Goal: Information Seeking & Learning: Learn about a topic

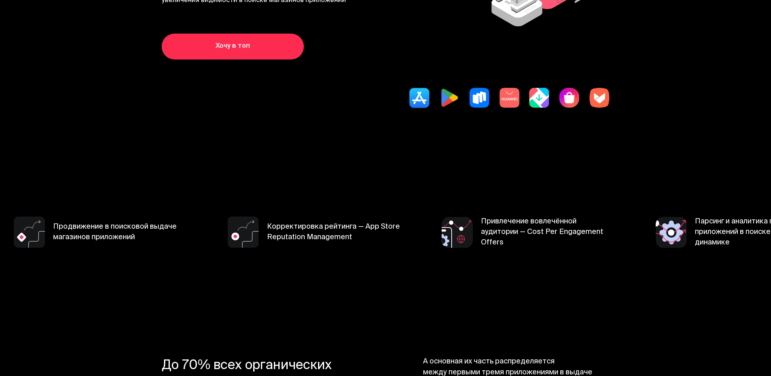
scroll to position [324, 0]
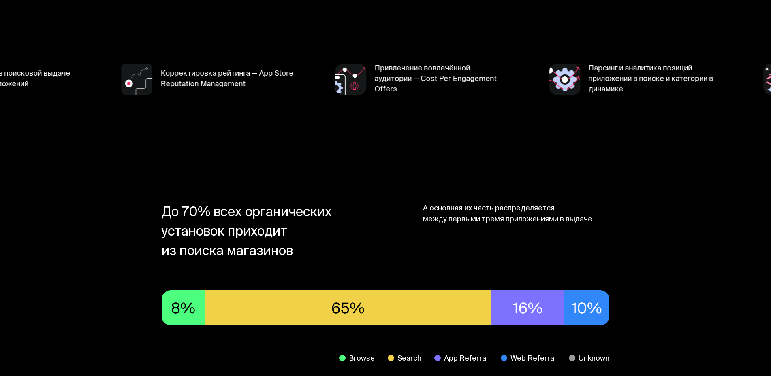
click at [366, 95] on img at bounding box center [350, 79] width 31 height 31
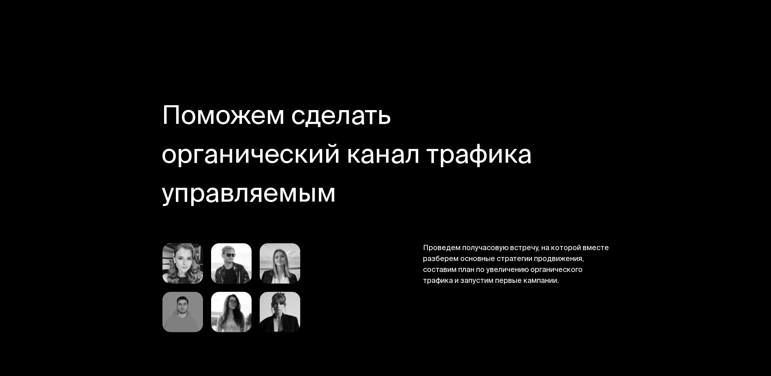
scroll to position [4092, 0]
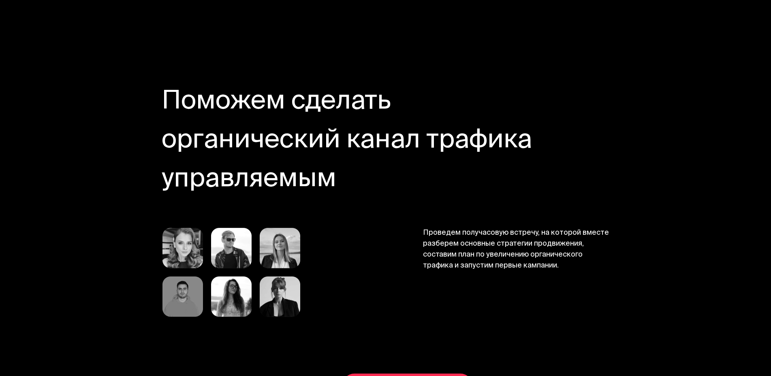
scroll to position [4173, 0]
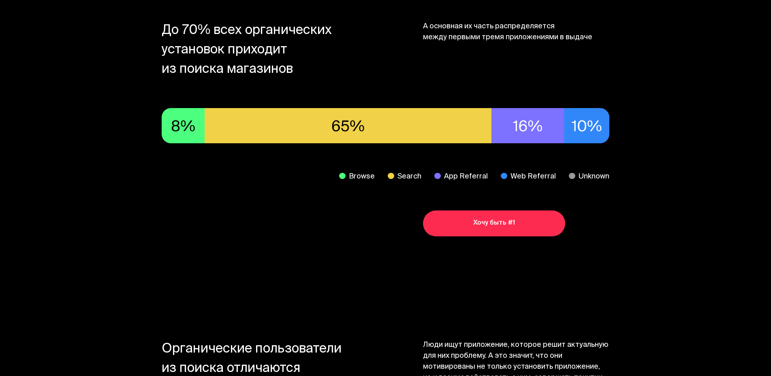
scroll to position [0, 0]
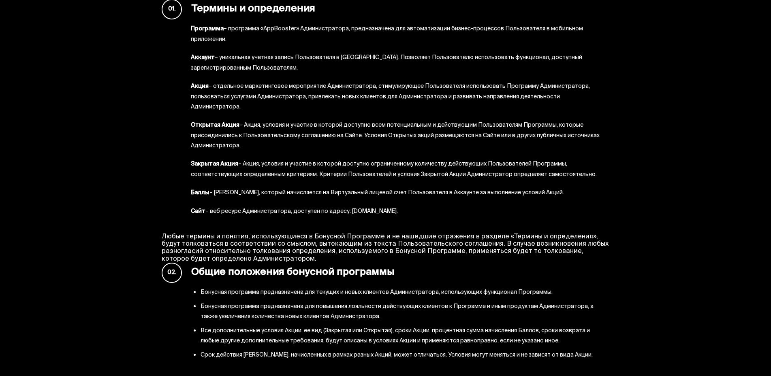
scroll to position [405, 0]
